Goal: Transaction & Acquisition: Purchase product/service

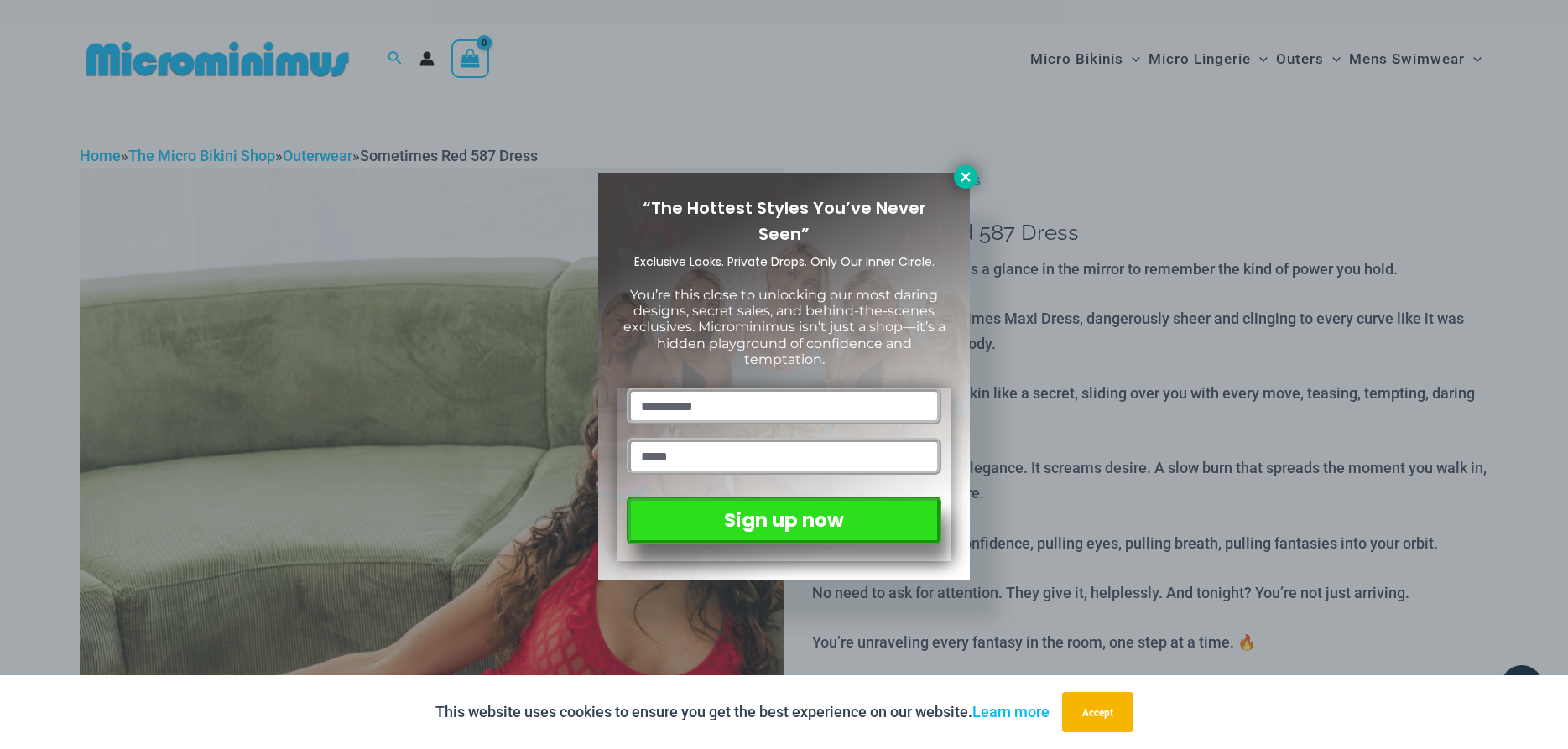
click at [963, 168] on button at bounding box center [966, 177] width 24 height 24
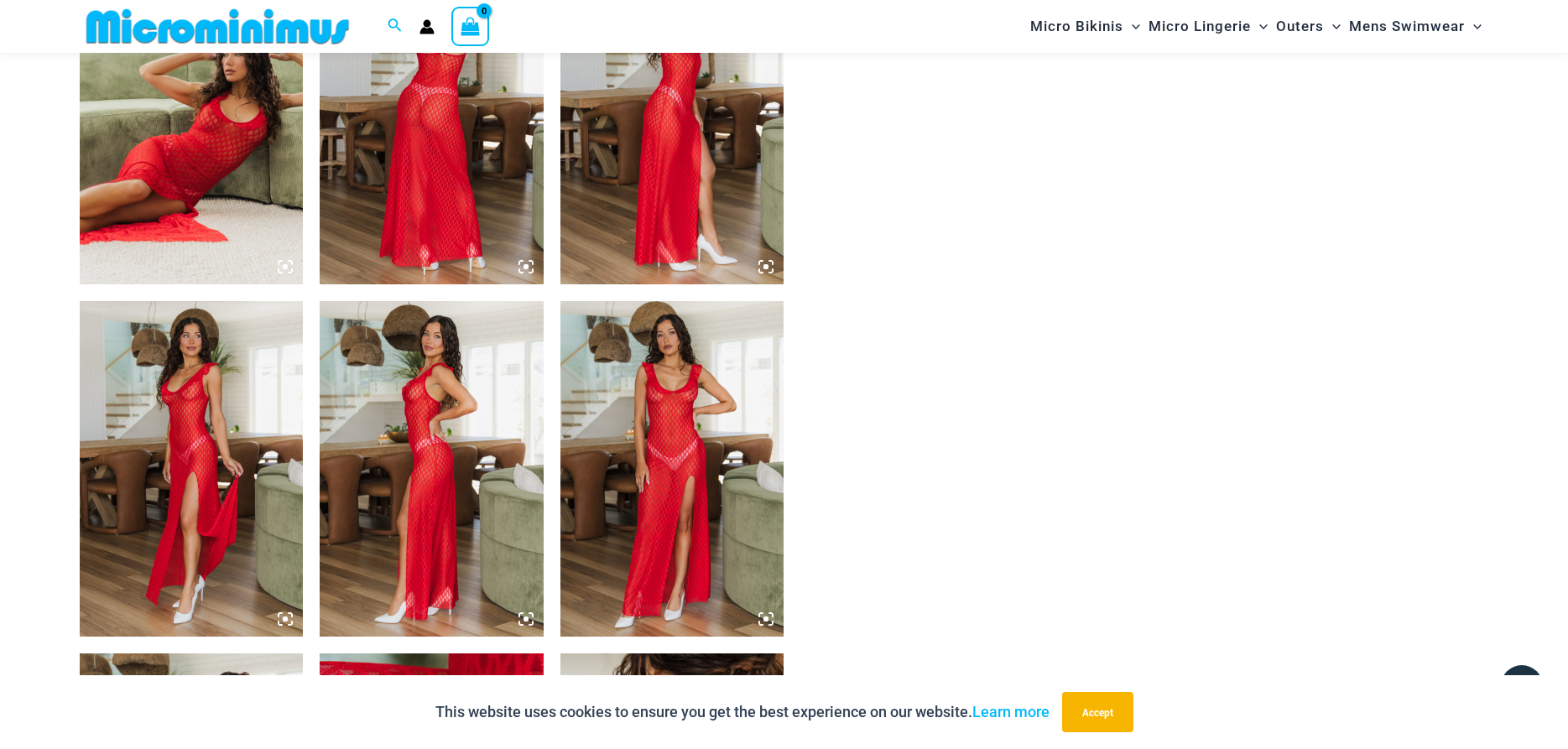
scroll to position [1192, 0]
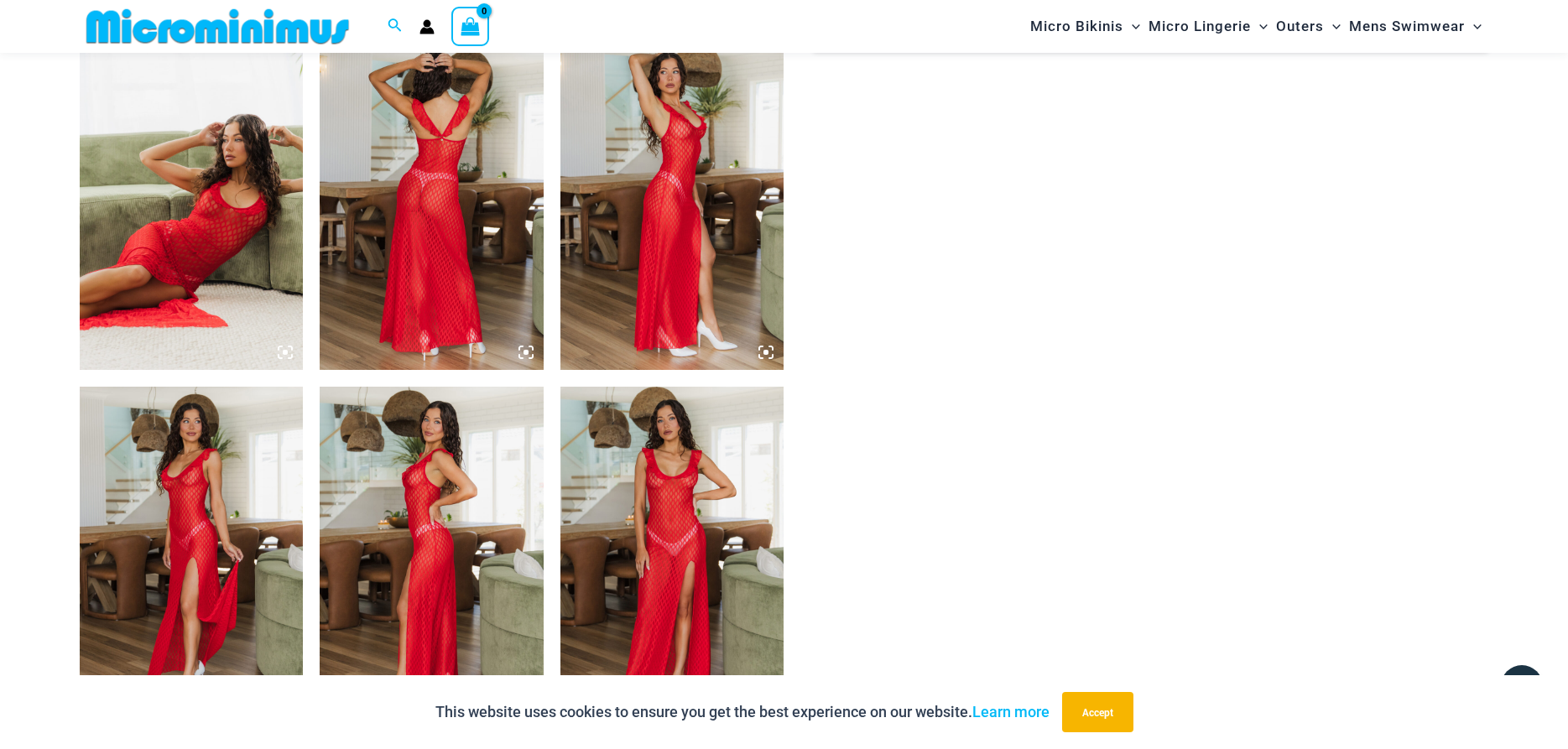
click at [560, 584] on div at bounding box center [432, 18] width 705 height 2114
click at [449, 502] on img at bounding box center [431, 554] width 224 height 335
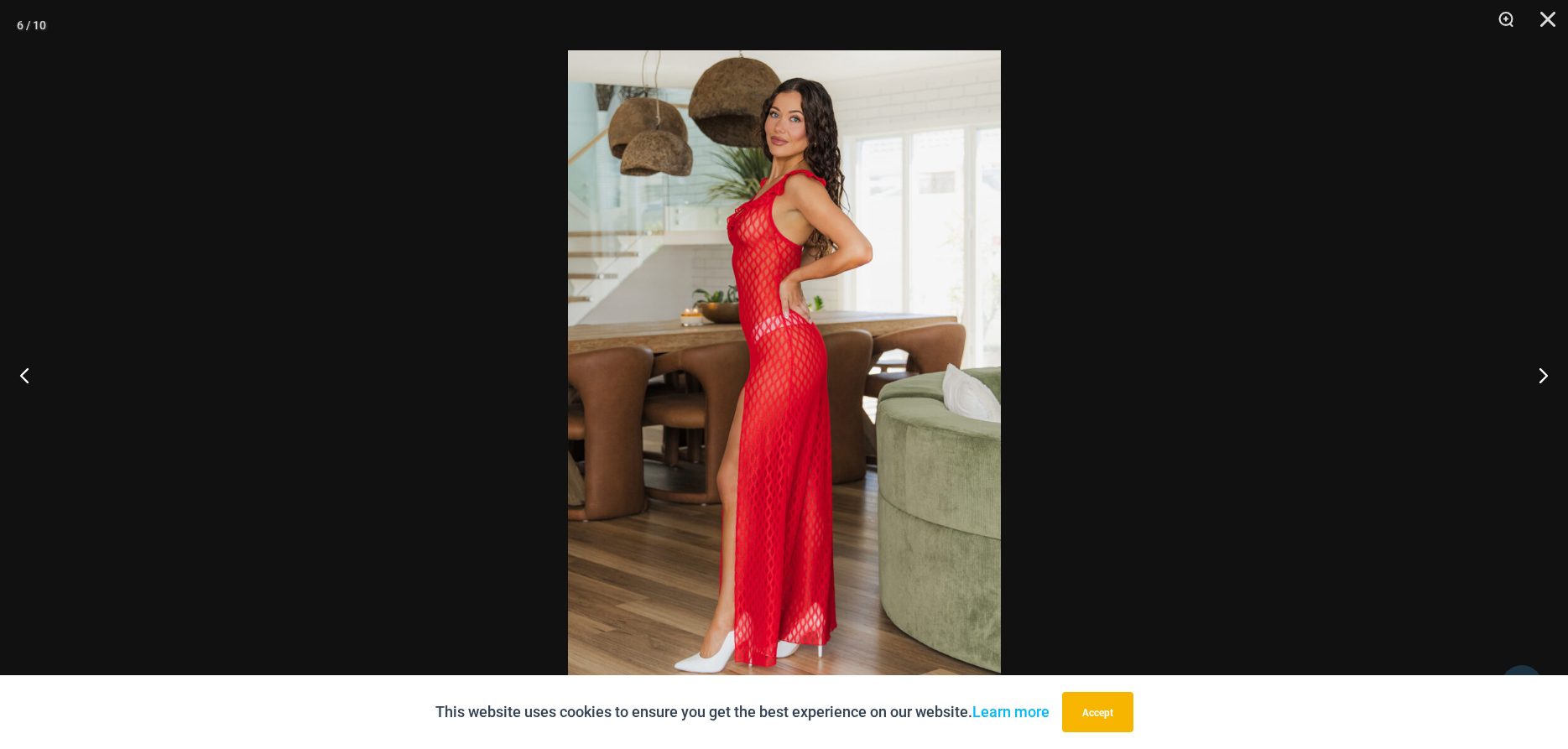
click at [559, 509] on div at bounding box center [784, 374] width 1568 height 749
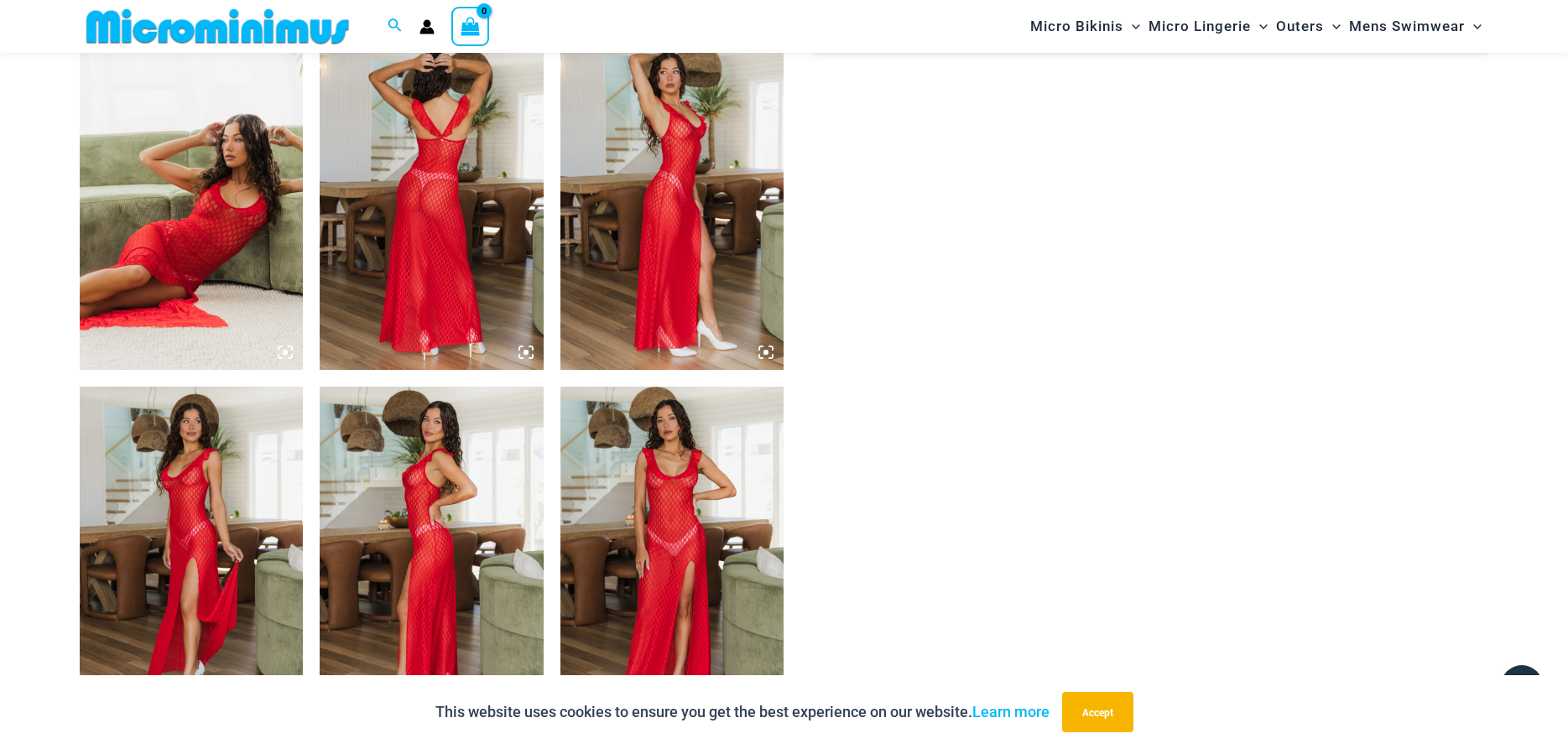
click at [416, 261] on img at bounding box center [431, 202] width 224 height 335
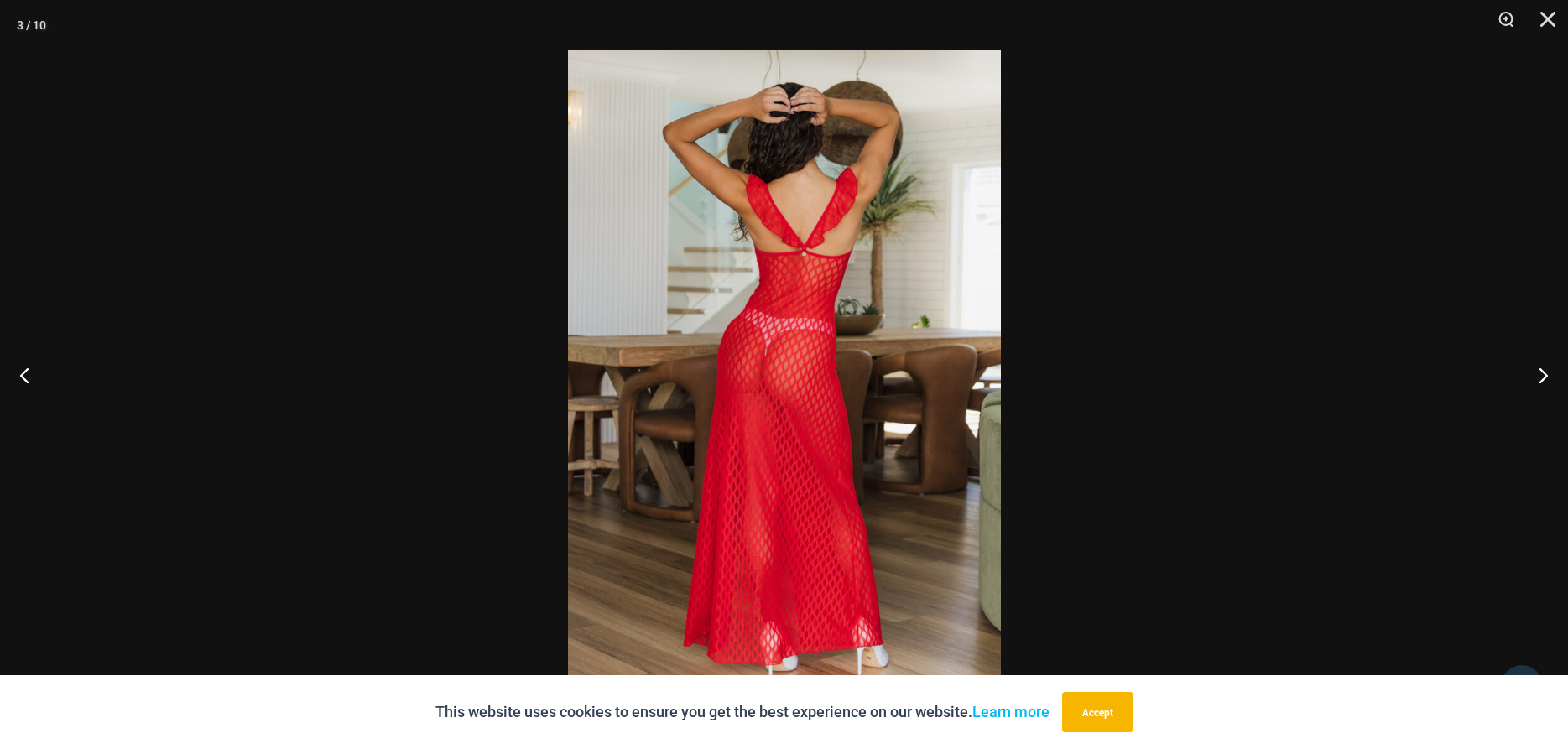
click at [703, 300] on img at bounding box center [784, 374] width 433 height 648
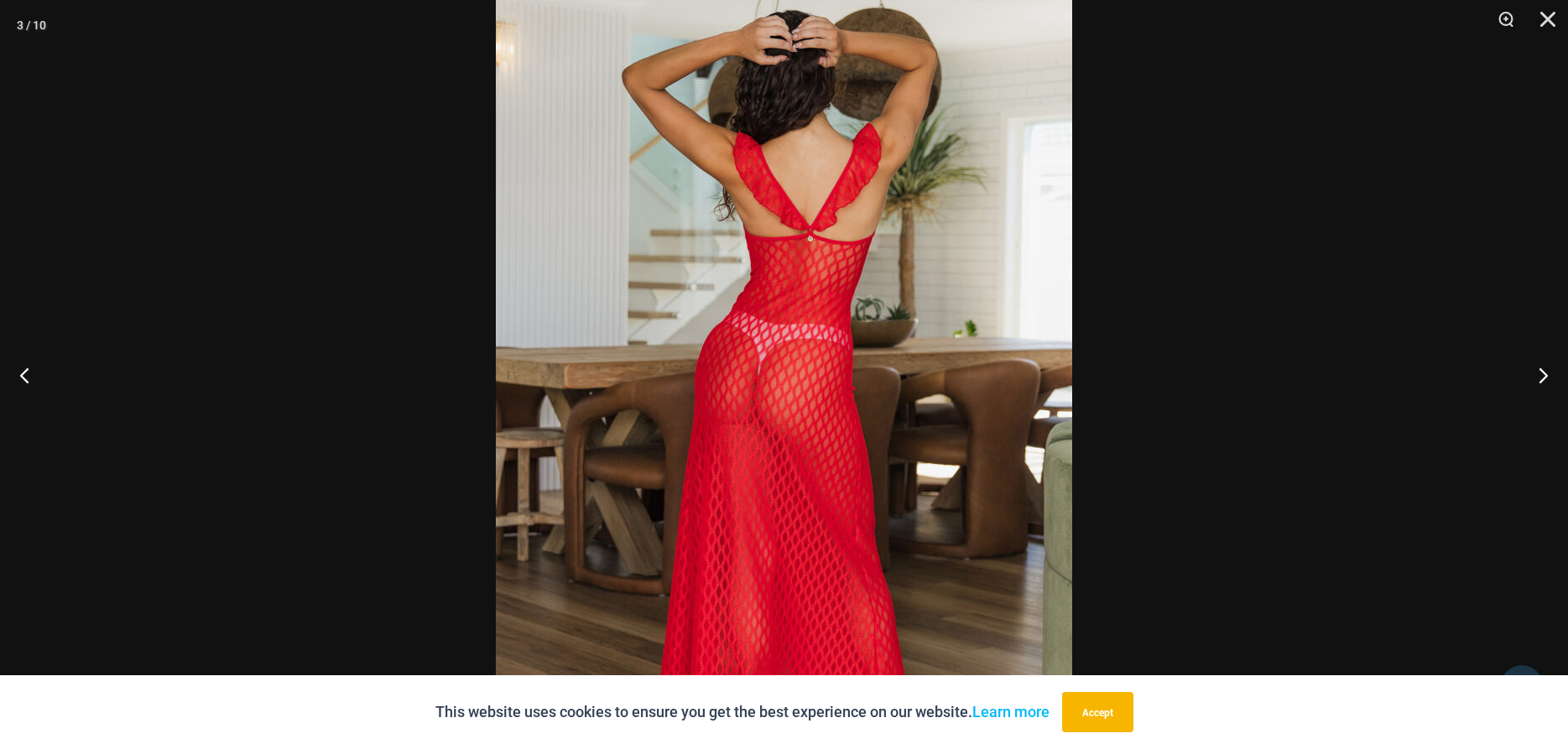
click at [666, 318] on img at bounding box center [784, 399] width 577 height 864
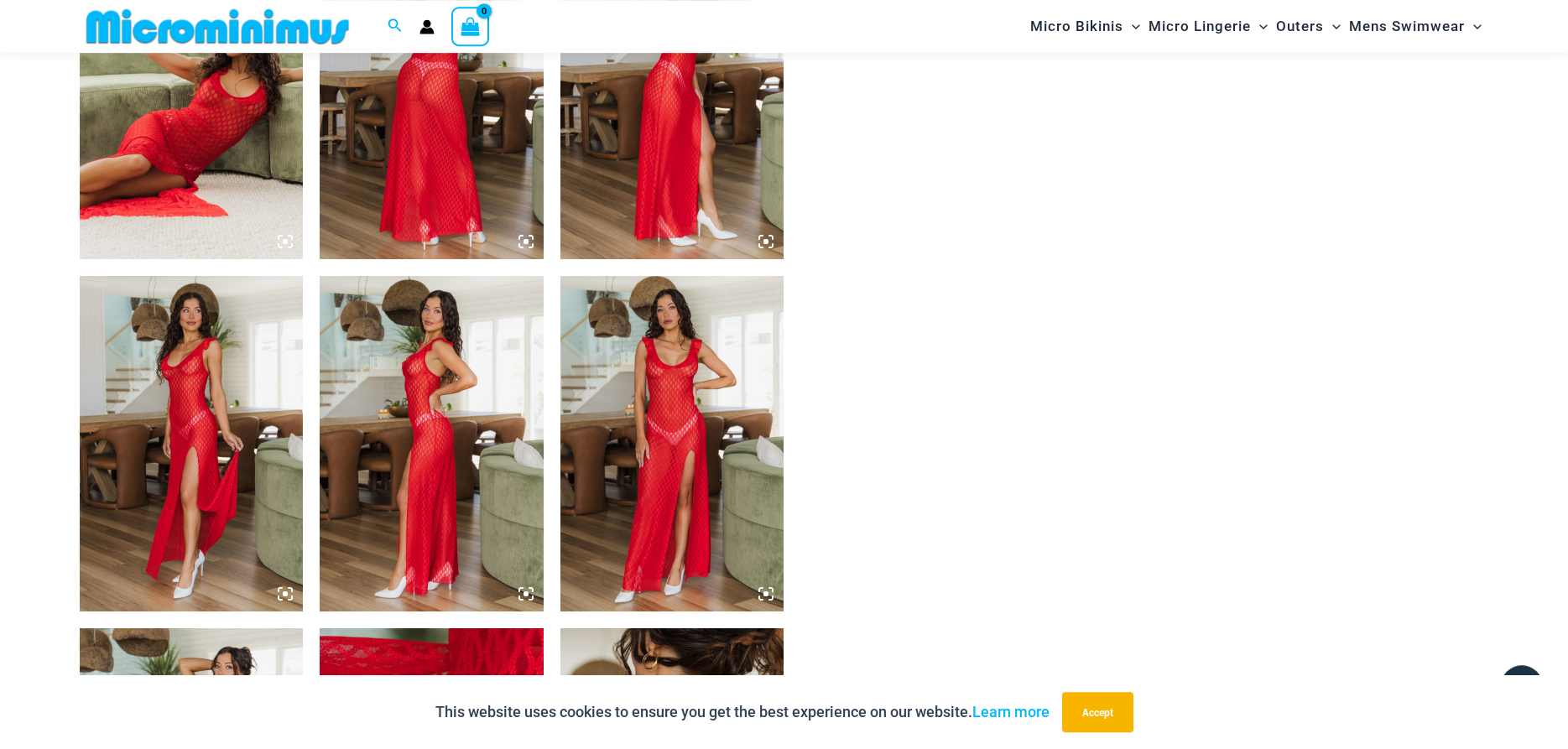
scroll to position [1363, 0]
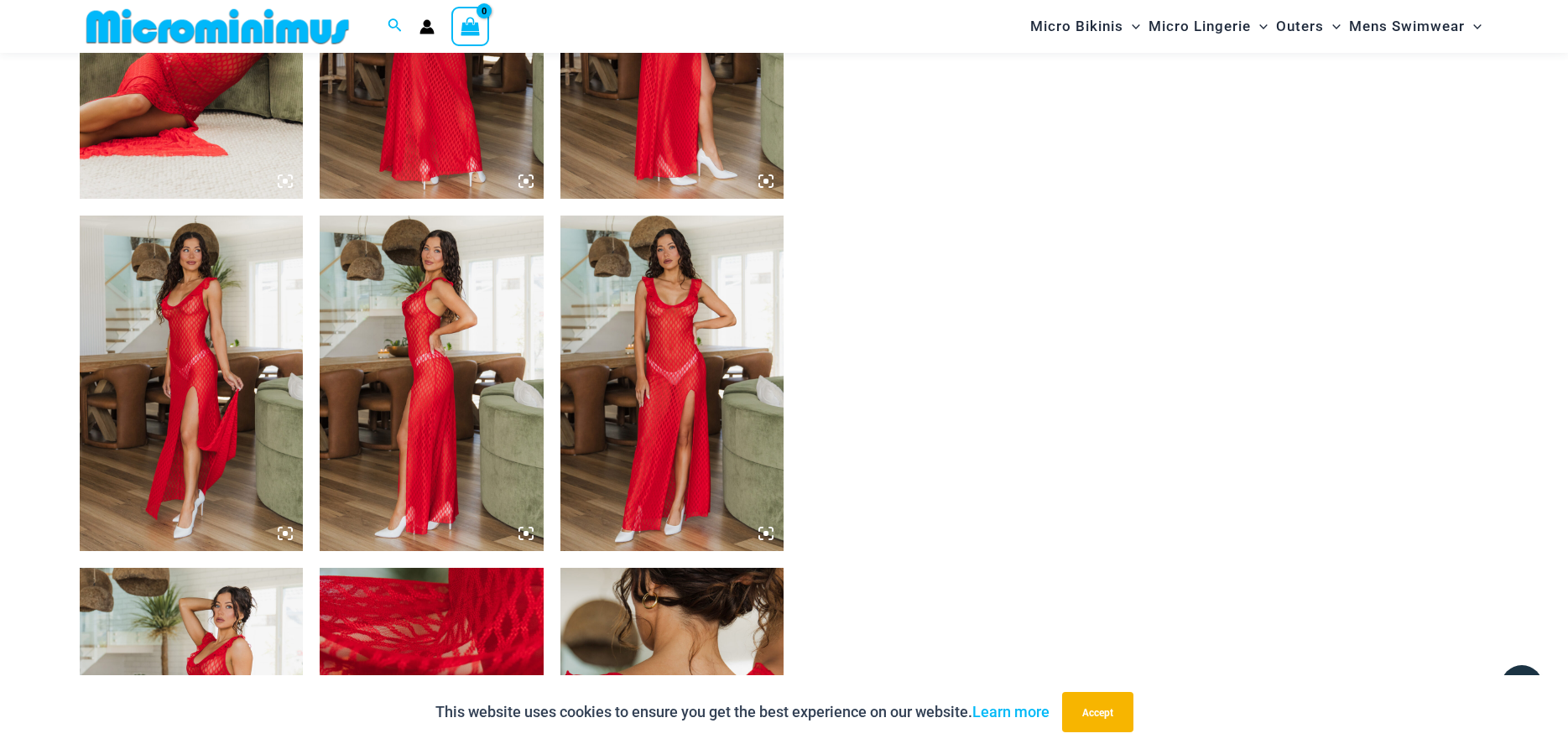
click at [656, 344] on img at bounding box center [673, 382] width 224 height 335
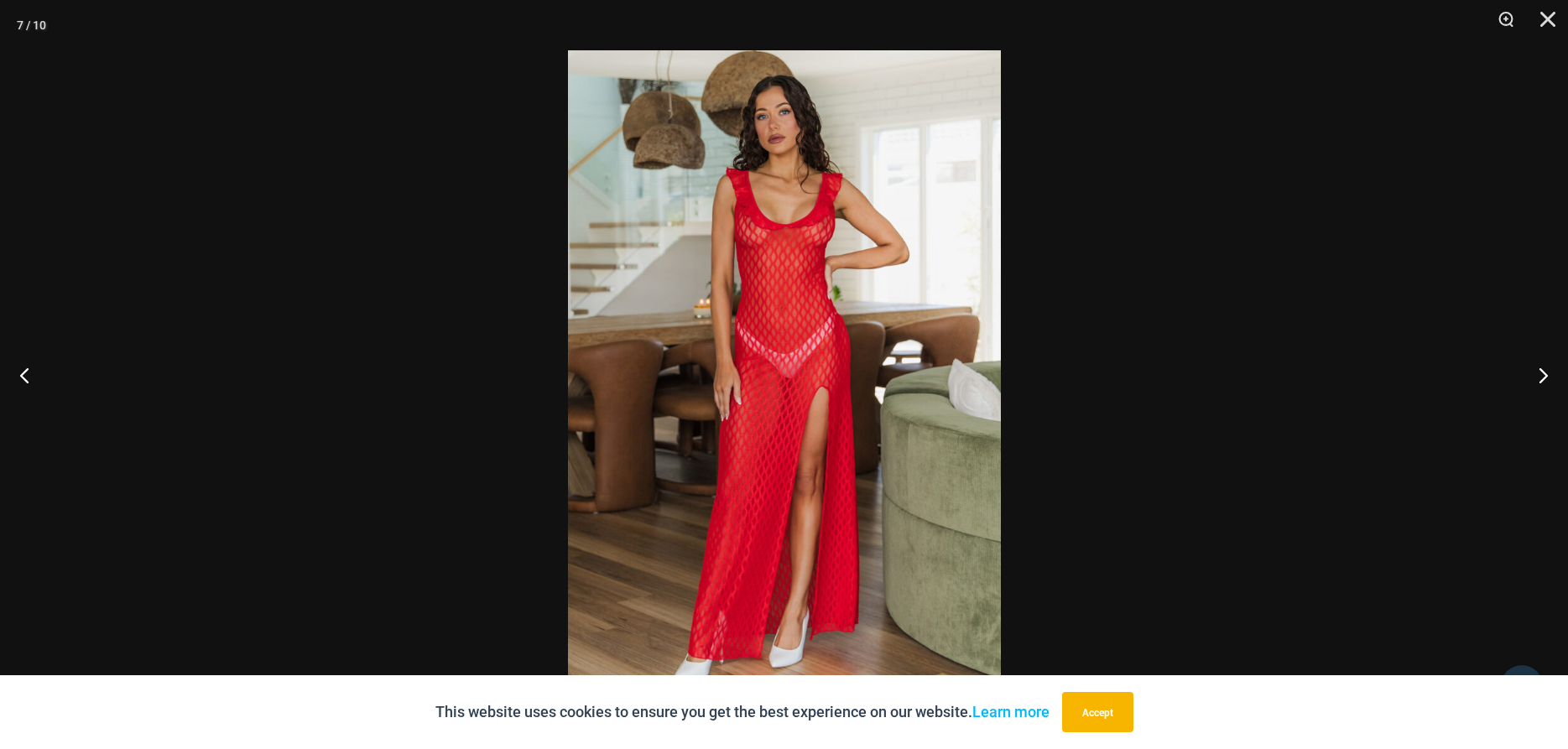
click at [851, 397] on img at bounding box center [784, 374] width 433 height 648
